Goal: Find specific page/section

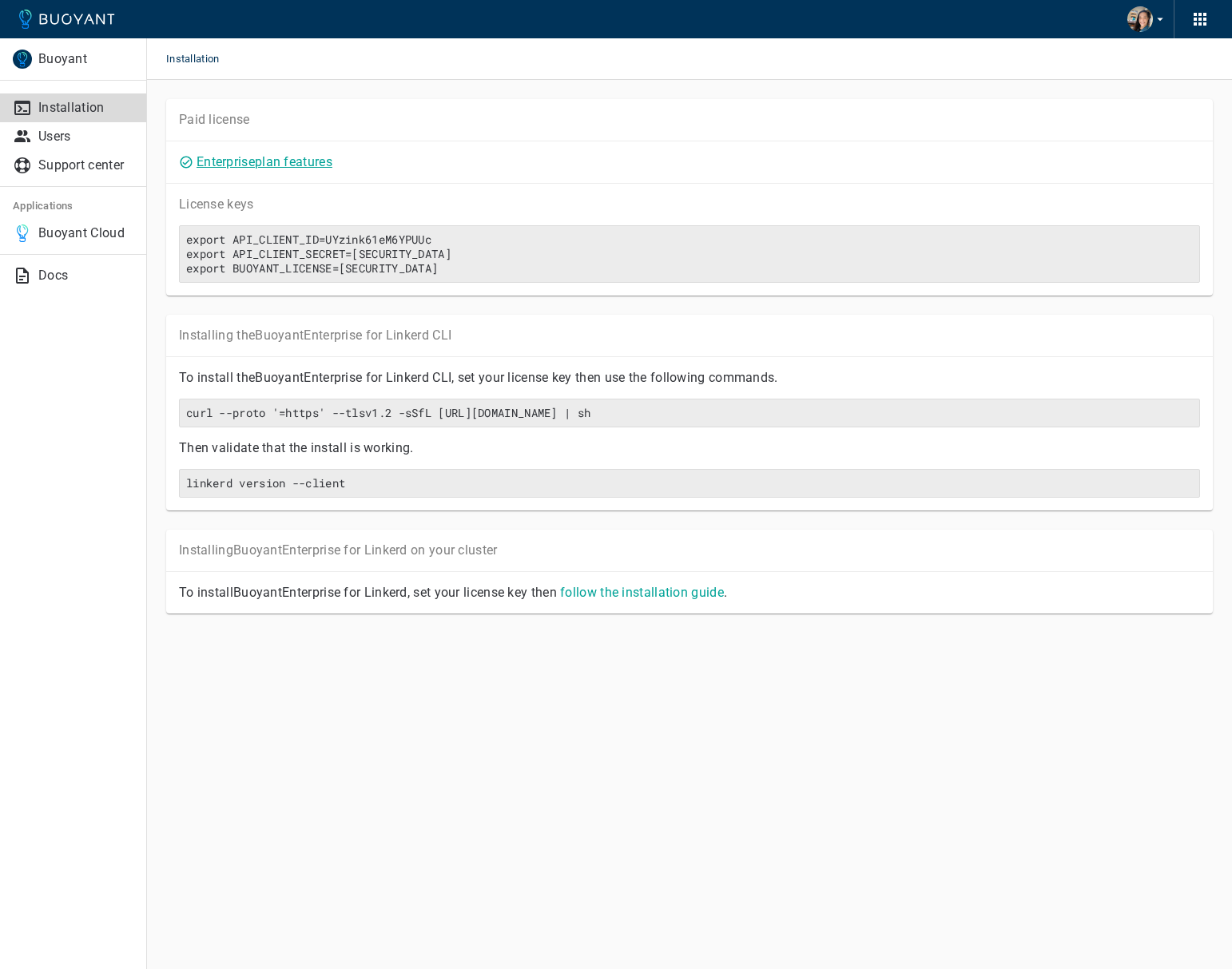
click at [278, 164] on link "Enterprise plan features" at bounding box center [264, 161] width 136 height 15
click at [1152, 12] on button "button" at bounding box center [1147, 19] width 52 height 38
click at [1152, 12] on div at bounding box center [616, 484] width 1232 height 969
click at [97, 230] on p "Buoyant Cloud" at bounding box center [85, 233] width 95 height 16
